Goal: Task Accomplishment & Management: Manage account settings

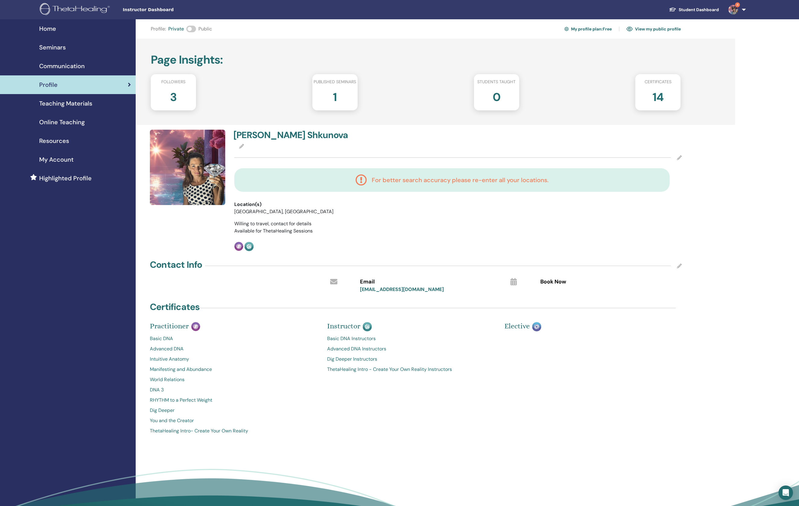
scroll to position [19, 0]
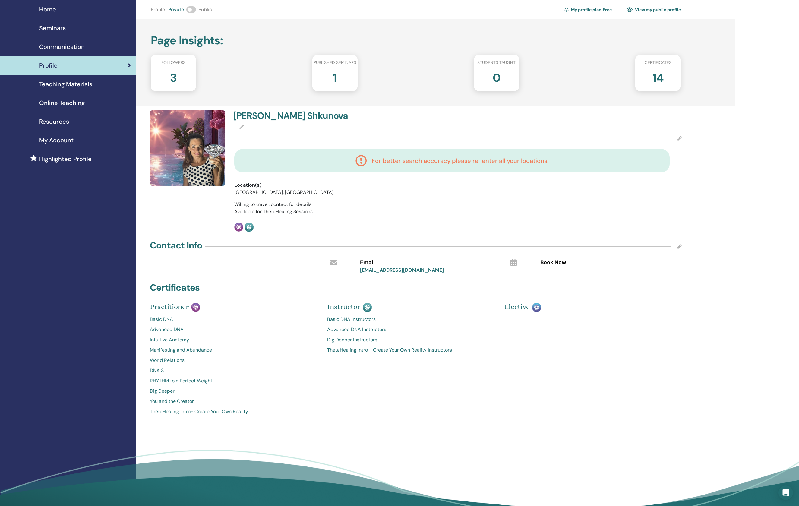
click at [75, 89] on span "Teaching Materials" at bounding box center [65, 84] width 53 height 9
click at [63, 106] on span "Online Teaching" at bounding box center [62, 102] width 46 height 9
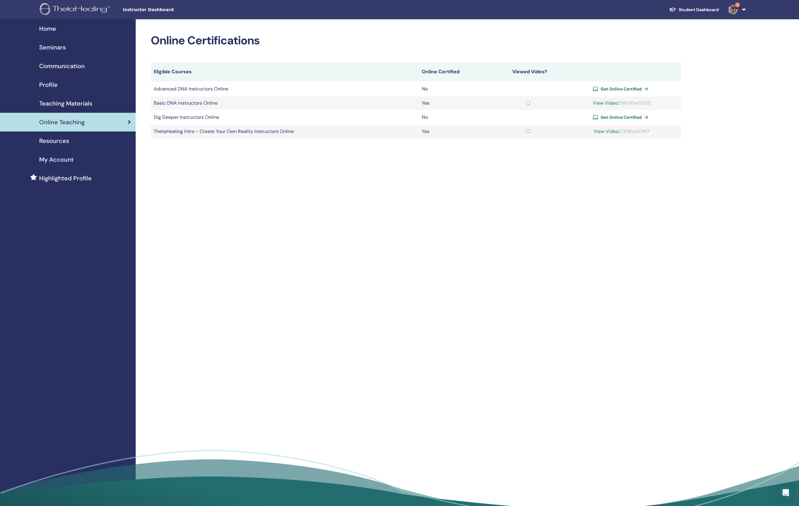
click at [83, 164] on div "My Account" at bounding box center [68, 159] width 126 height 9
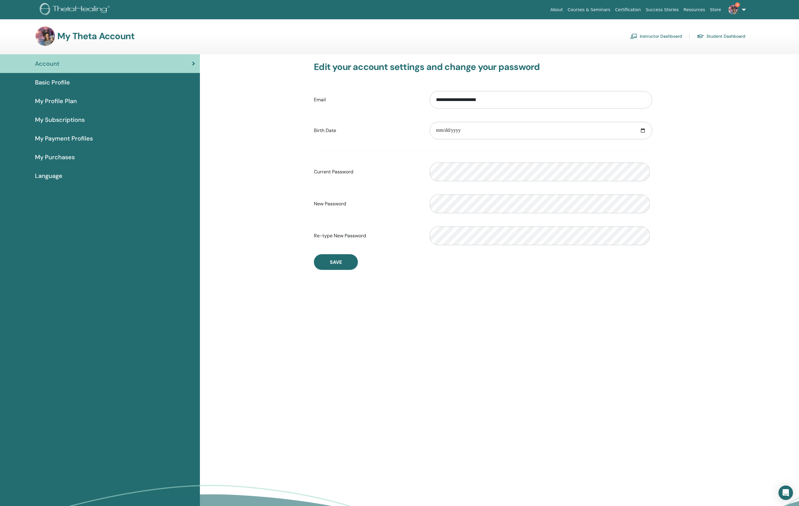
click at [87, 180] on div "Language" at bounding box center [100, 175] width 190 height 9
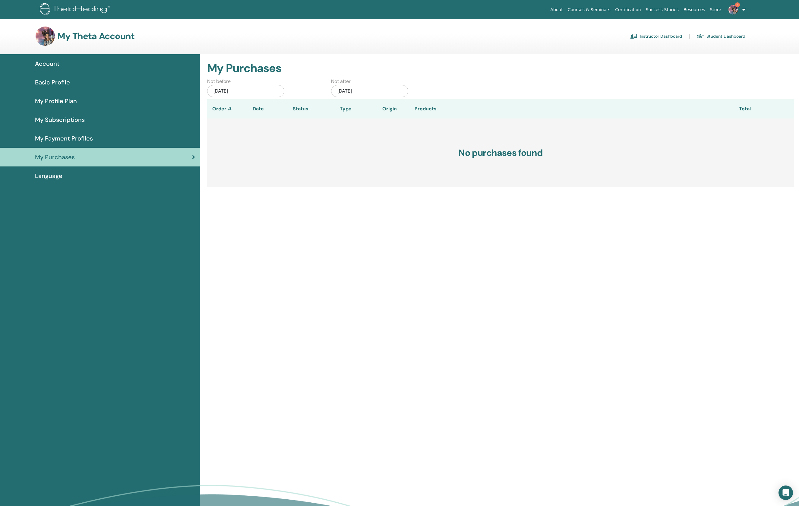
click at [58, 143] on span "My Payment Profiles" at bounding box center [64, 138] width 58 height 9
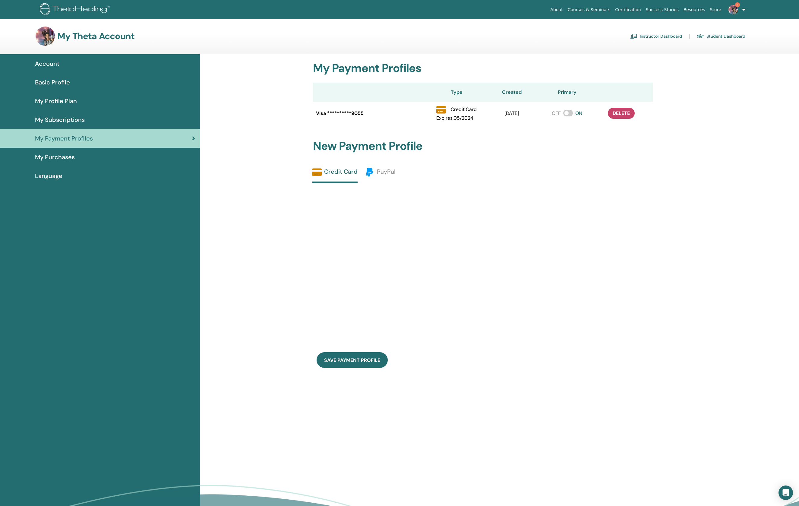
click at [91, 110] on link "My Profile Plan" at bounding box center [100, 101] width 200 height 19
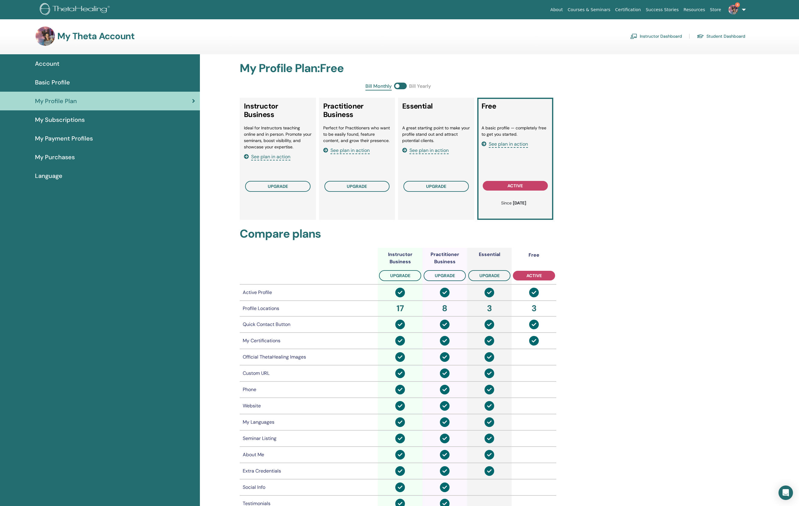
click at [90, 124] on div "My Subscriptions" at bounding box center [100, 119] width 190 height 9
